Goal: Answer question/provide support

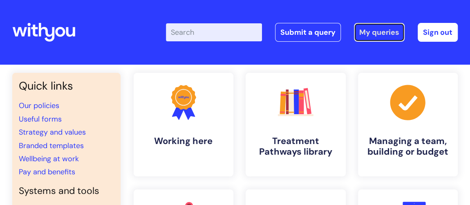
click at [381, 34] on link "My queries" at bounding box center [379, 32] width 51 height 19
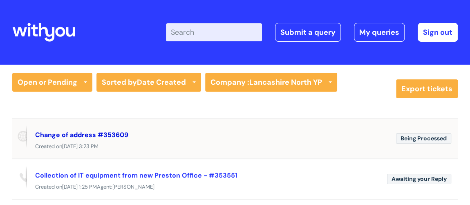
click at [93, 133] on link "Change of address #353609" at bounding box center [81, 134] width 93 height 9
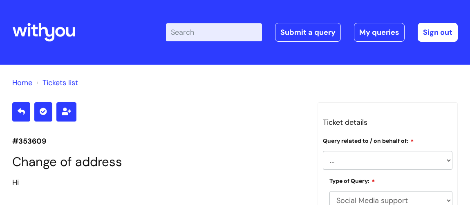
select select "Lancashire"
select select "Social Media support"
click at [377, 30] on link "My queries" at bounding box center [379, 32] width 51 height 19
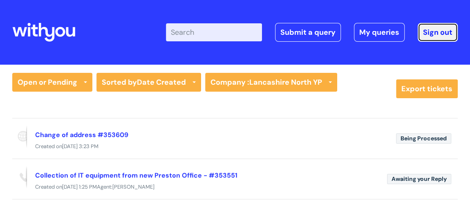
click at [437, 32] on link "Sign out" at bounding box center [438, 32] width 40 height 19
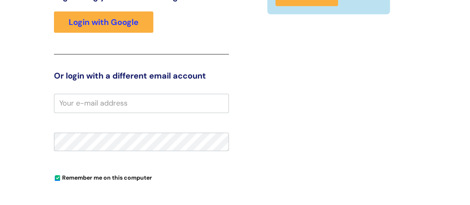
scroll to position [134, 0]
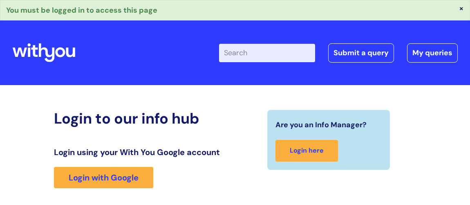
scroll to position [154, 0]
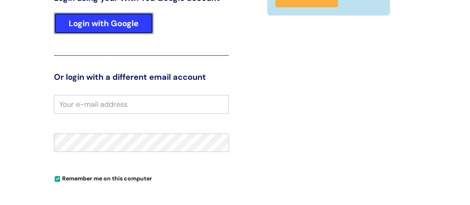
click at [131, 17] on link "Login with Google" at bounding box center [103, 23] width 99 height 21
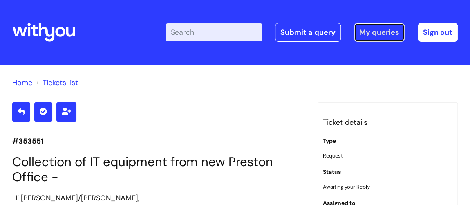
click at [370, 34] on link "My queries" at bounding box center [379, 32] width 51 height 19
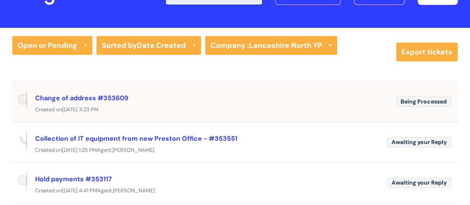
scroll to position [74, 0]
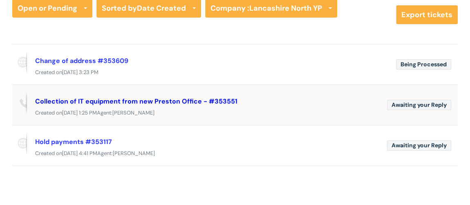
click at [158, 99] on link "Collection of IT equipment from new Preston Office - #353551" at bounding box center [136, 101] width 202 height 9
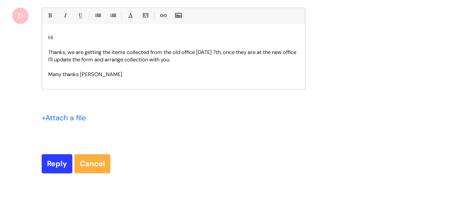
scroll to position [854, 0]
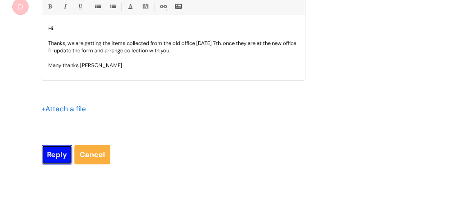
click at [62, 164] on input "Reply" at bounding box center [57, 154] width 31 height 19
type input "Please Wait..."
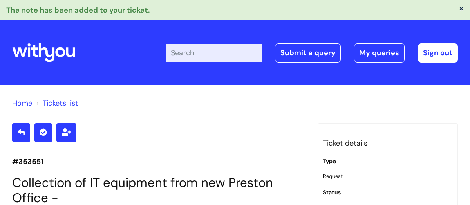
scroll to position [1007, 0]
